Goal: Find contact information: Find contact information

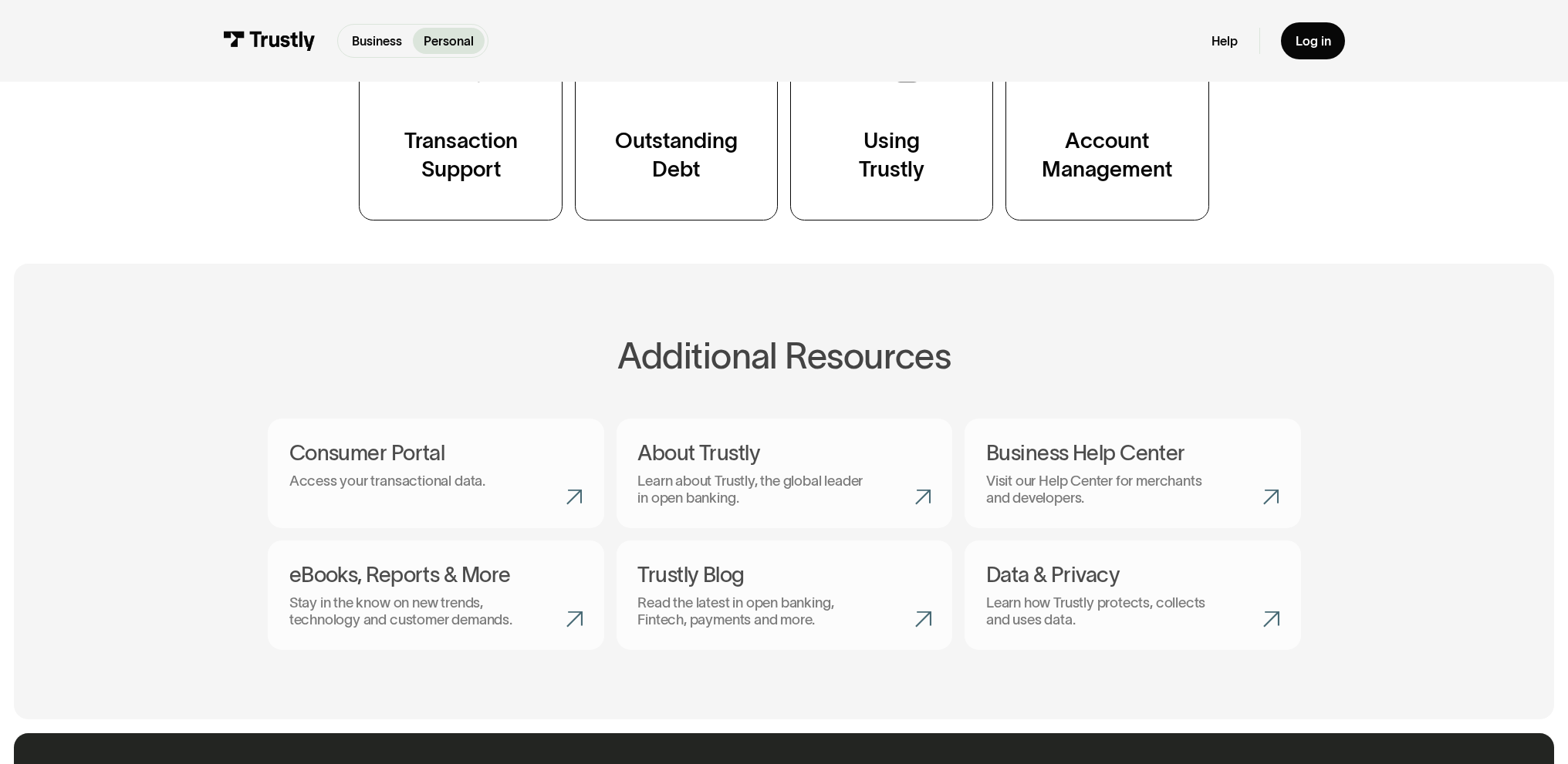
scroll to position [969, 0]
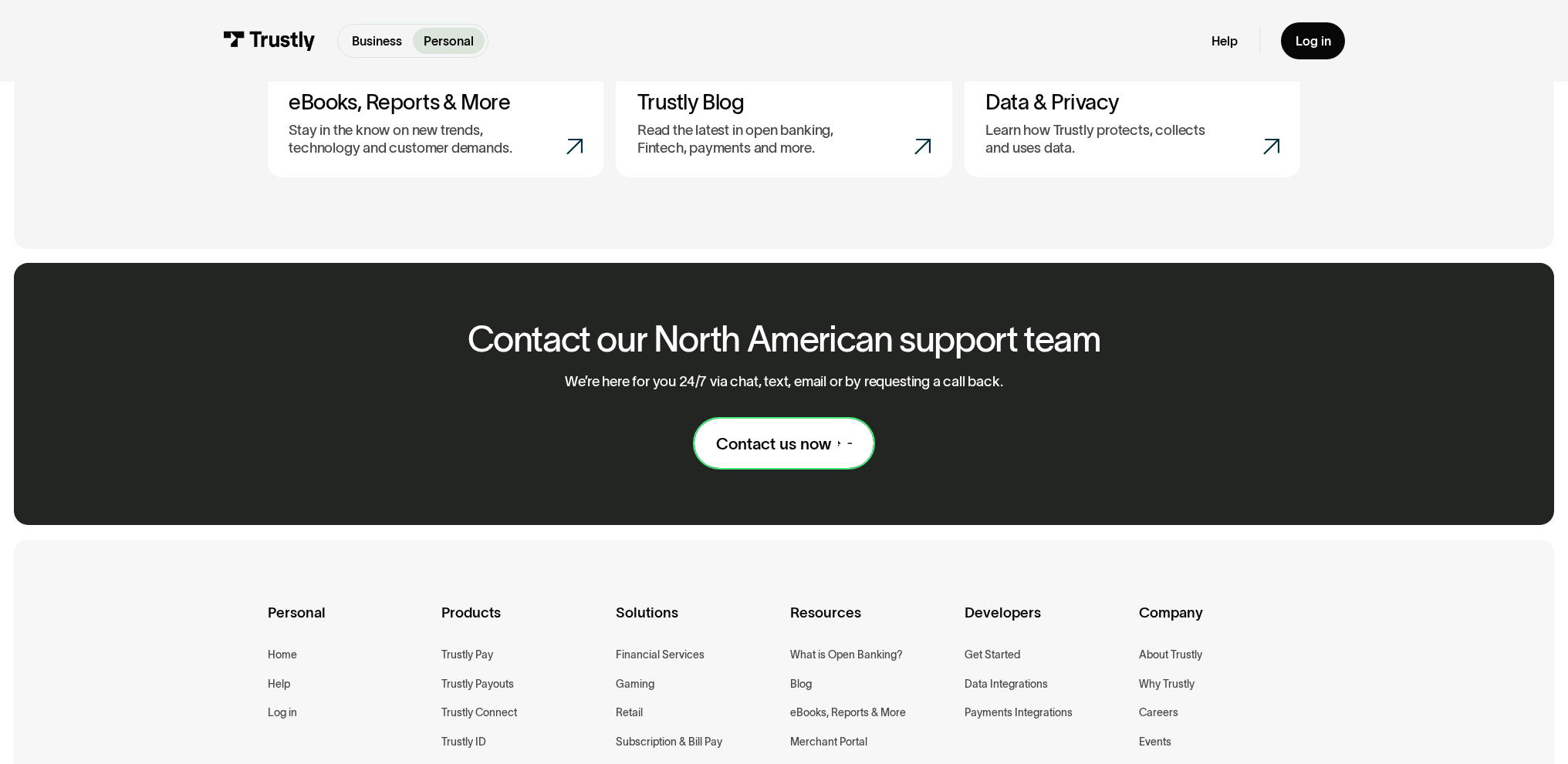
click at [795, 455] on div "Contact us now" at bounding box center [773, 444] width 115 height 21
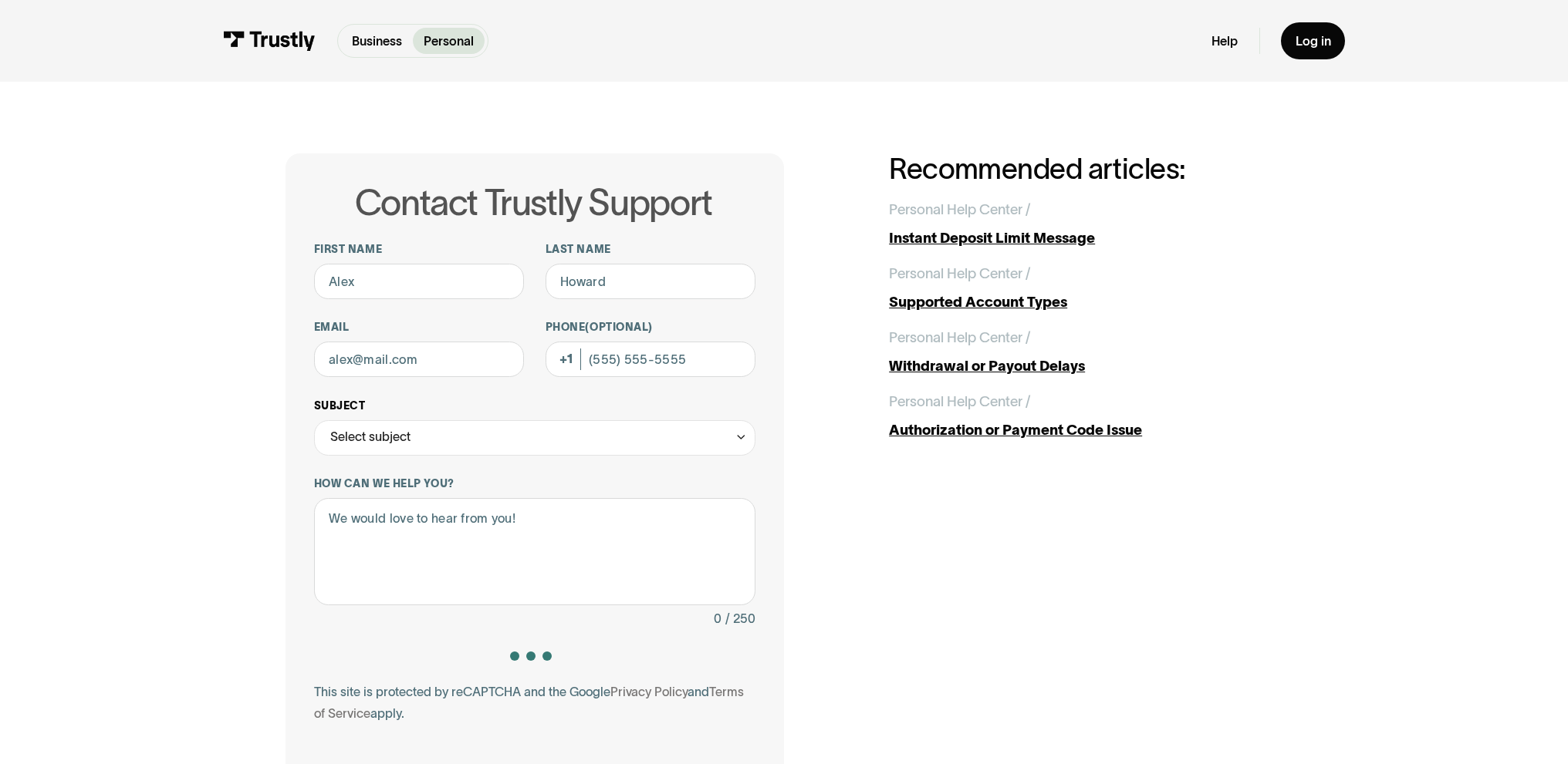
click at [534, 456] on div "Select subject" at bounding box center [535, 438] width 442 height 35
